Goal: Transaction & Acquisition: Obtain resource

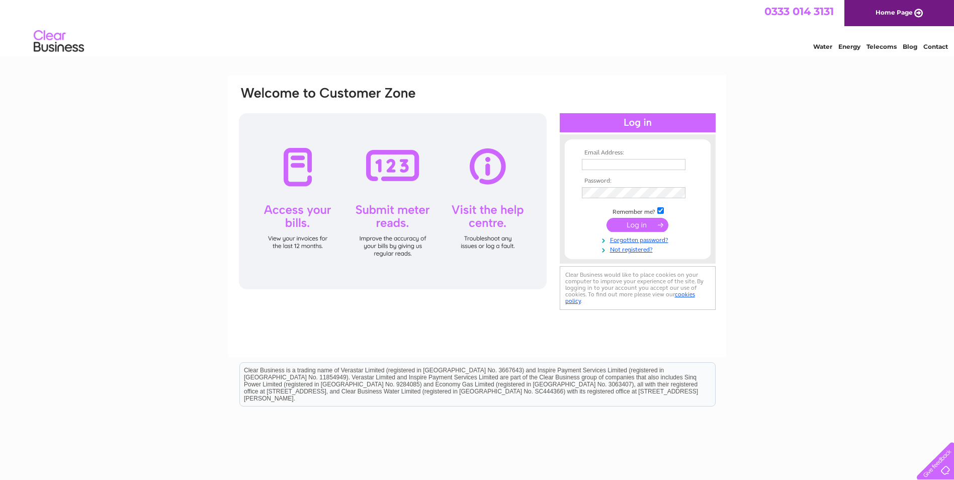
type input "utilities@vetpartners.co.uk"
click at [641, 225] on input "submit" at bounding box center [638, 225] width 62 height 14
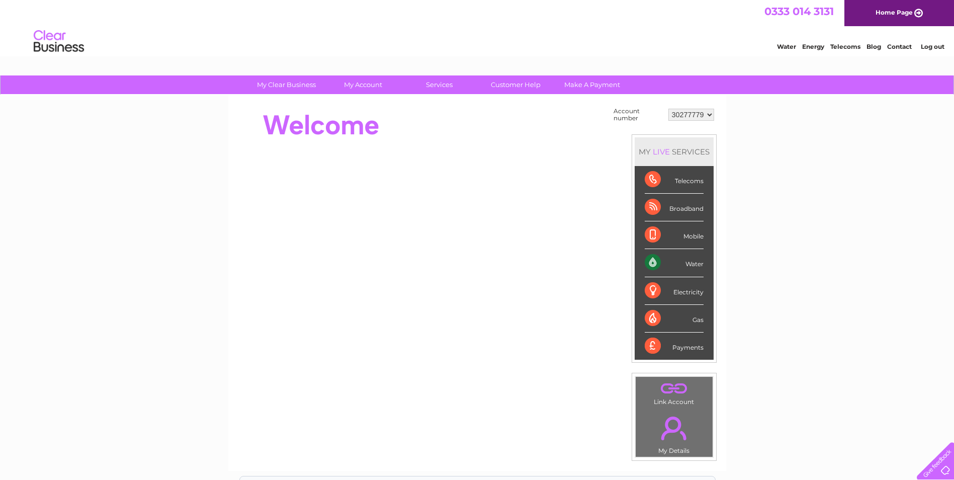
click at [709, 112] on select "30277779" at bounding box center [692, 115] width 46 height 12
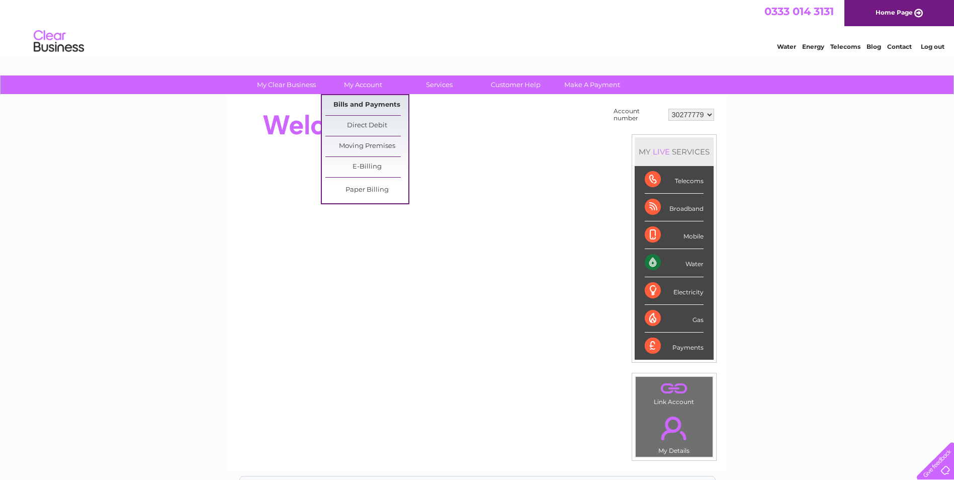
click at [371, 101] on link "Bills and Payments" at bounding box center [367, 105] width 83 height 20
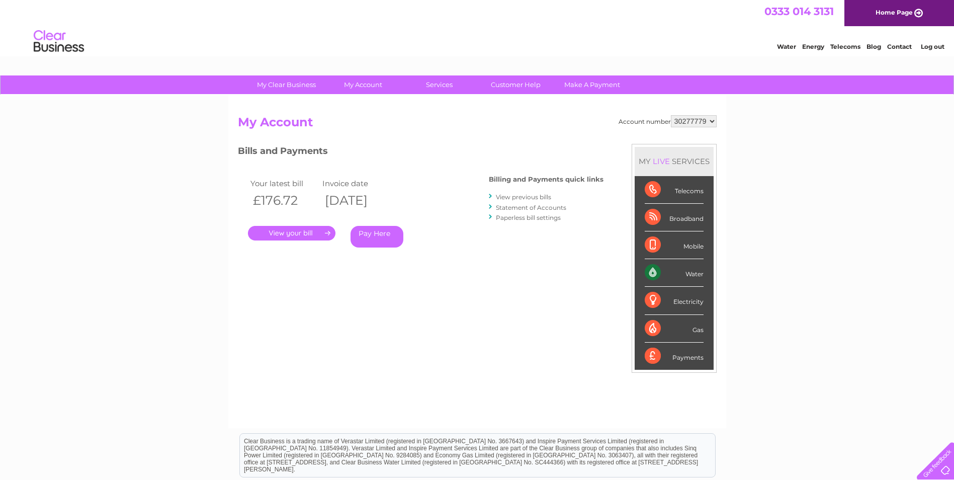
click at [284, 229] on link "." at bounding box center [292, 233] width 88 height 15
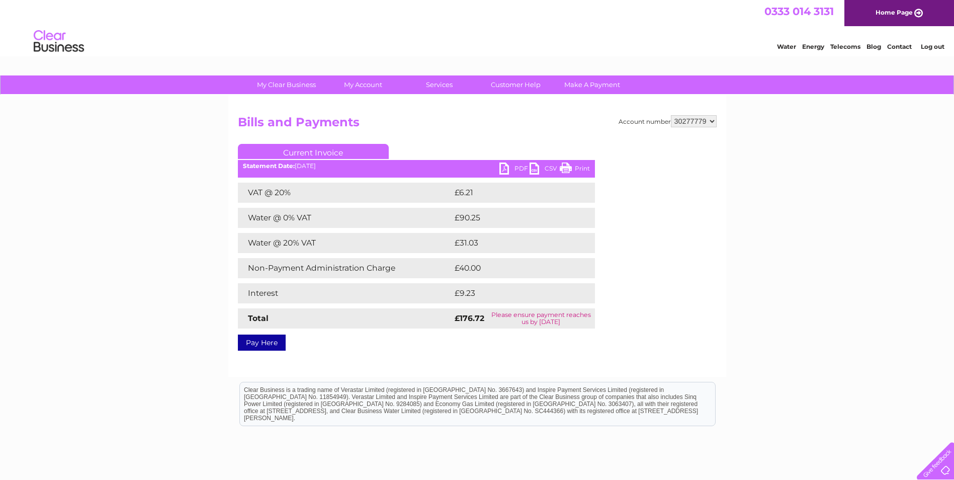
click at [508, 167] on link "PDF" at bounding box center [515, 170] width 30 height 15
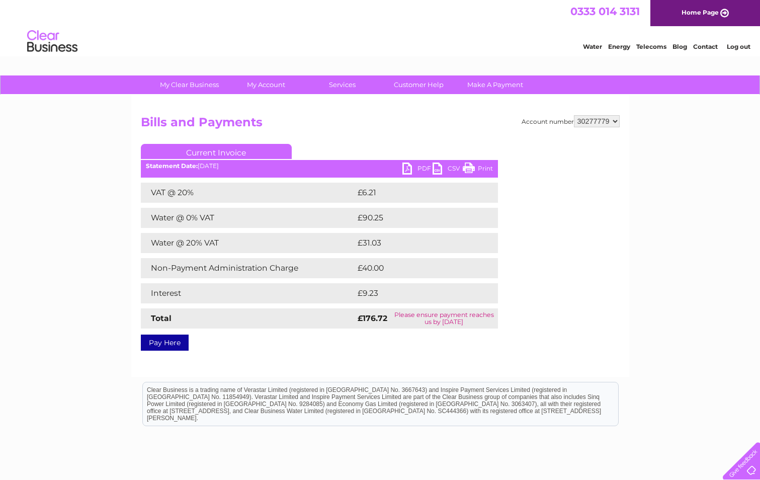
click at [617, 121] on select "30277779" at bounding box center [597, 121] width 46 height 12
click at [574, 115] on select "30277779" at bounding box center [597, 121] width 46 height 12
click at [737, 44] on link "Log out" at bounding box center [739, 47] width 24 height 8
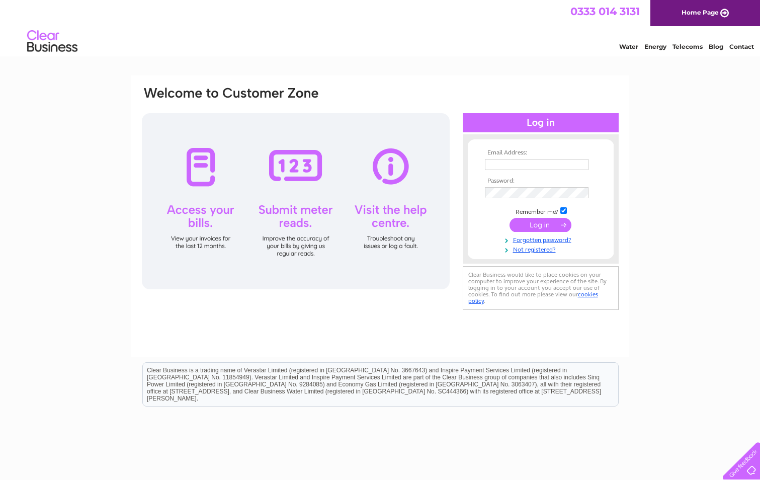
click at [697, 8] on link "Home Page" at bounding box center [706, 13] width 110 height 26
